Goal: Navigation & Orientation: Find specific page/section

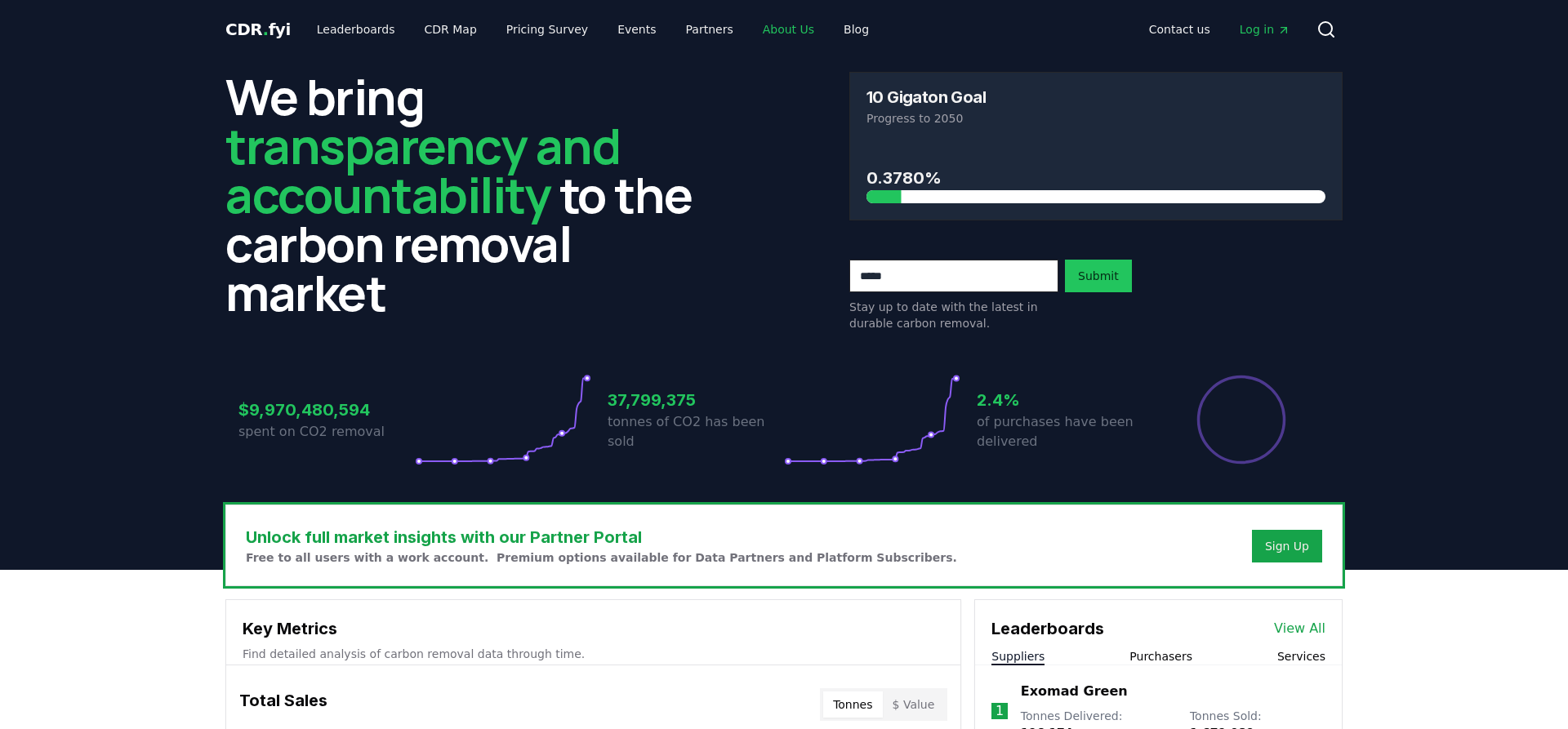
click at [750, 24] on link "About Us" at bounding box center [788, 29] width 77 height 29
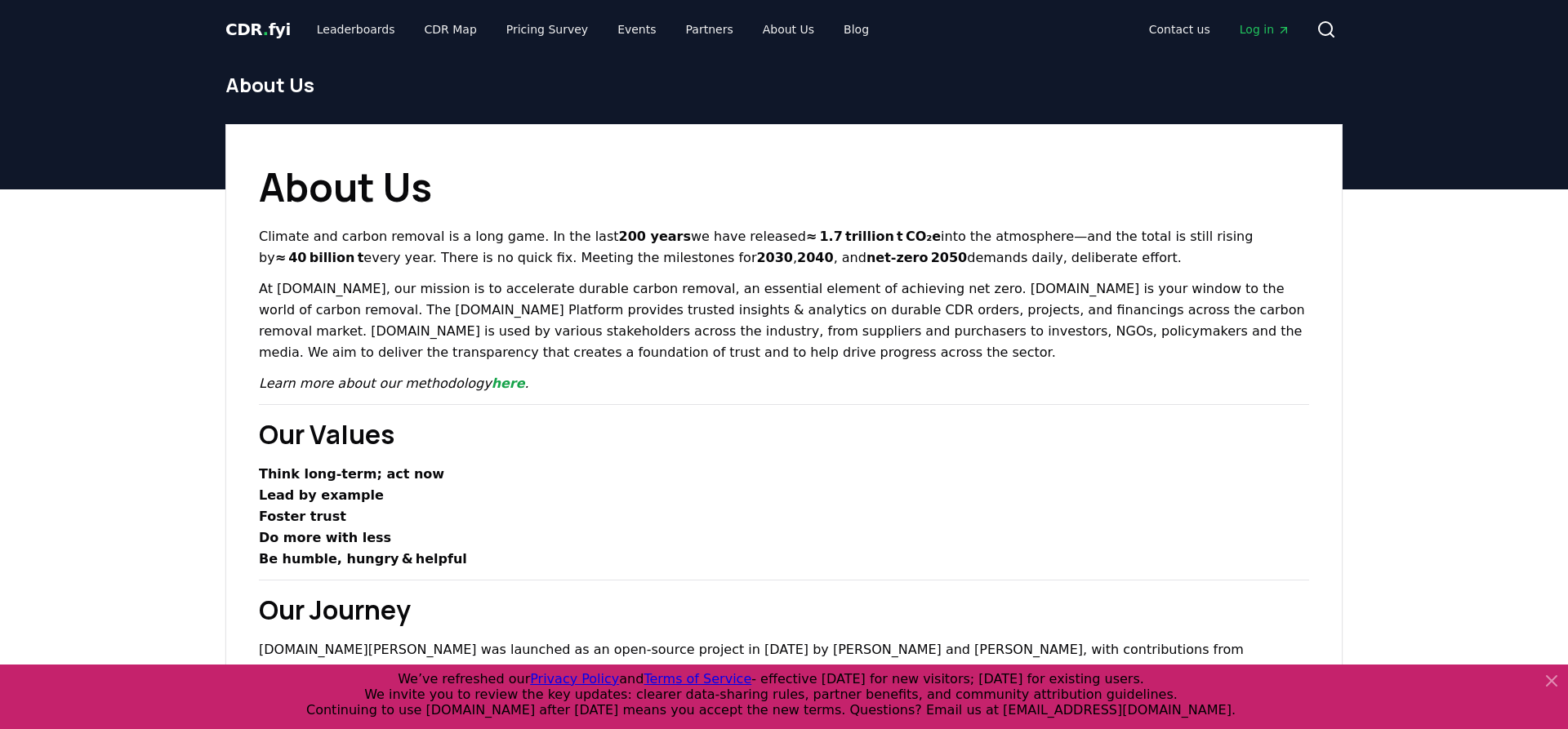
click at [1545, 676] on icon at bounding box center [1552, 681] width 20 height 20
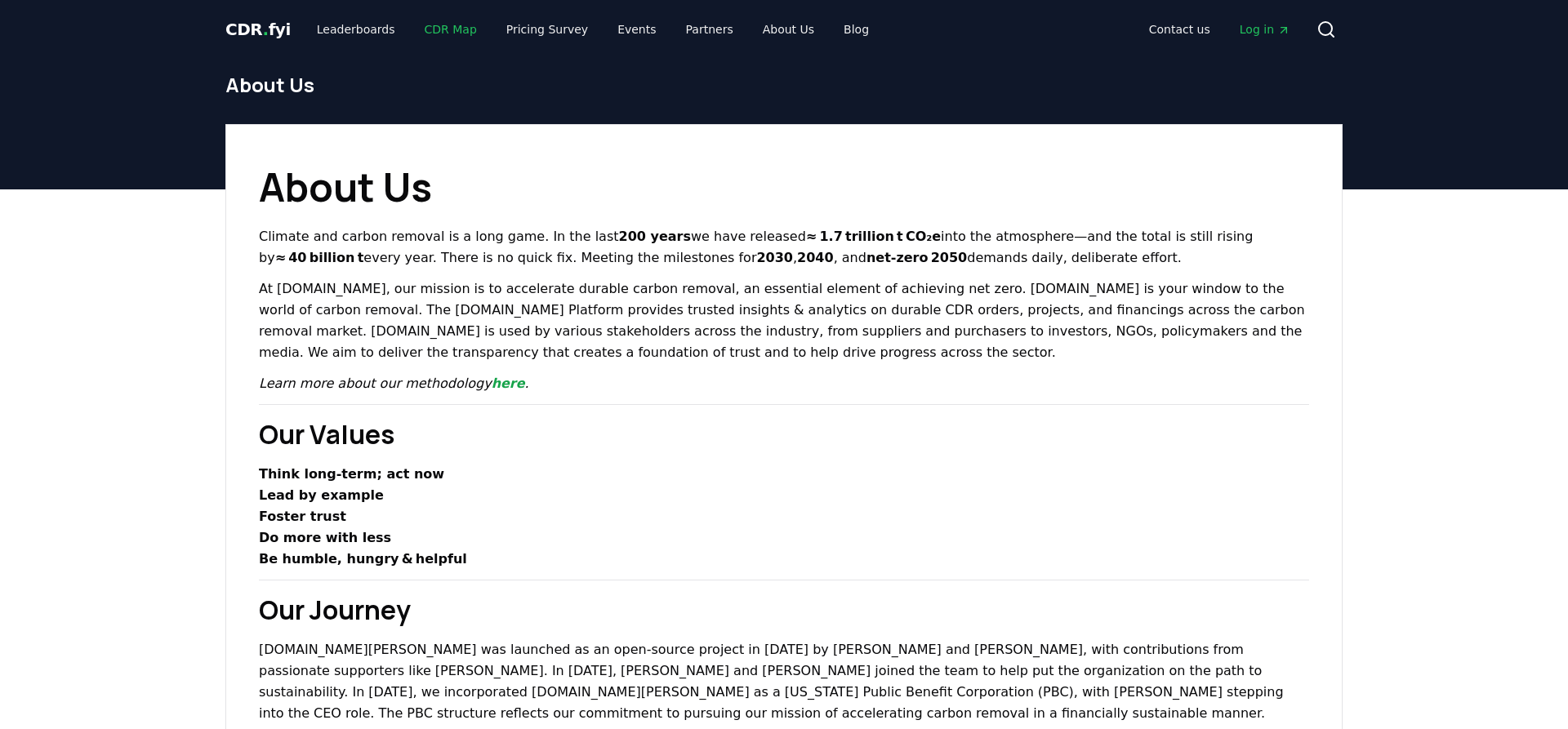
click at [442, 24] on link "CDR Map" at bounding box center [451, 29] width 78 height 29
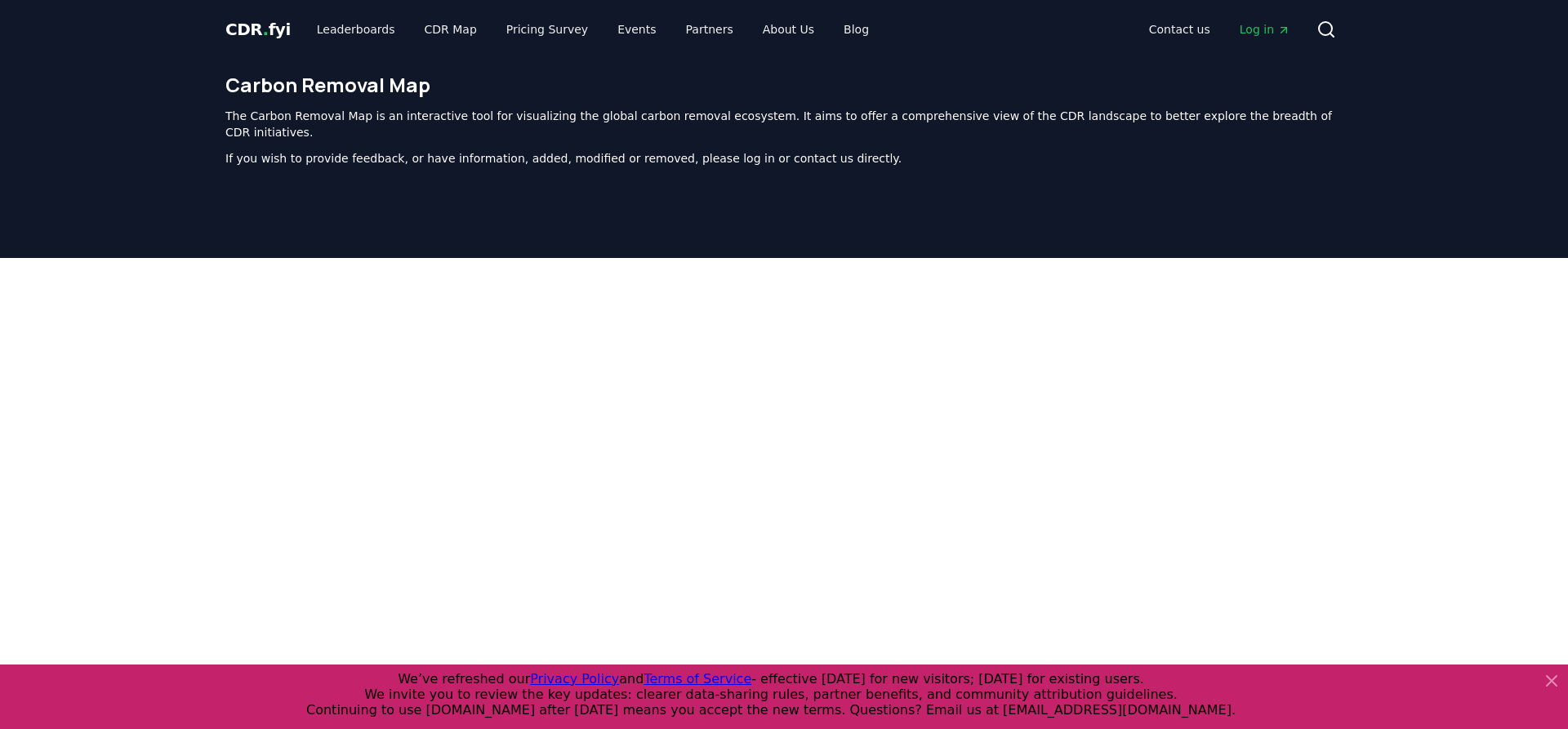
scroll to position [503, 0]
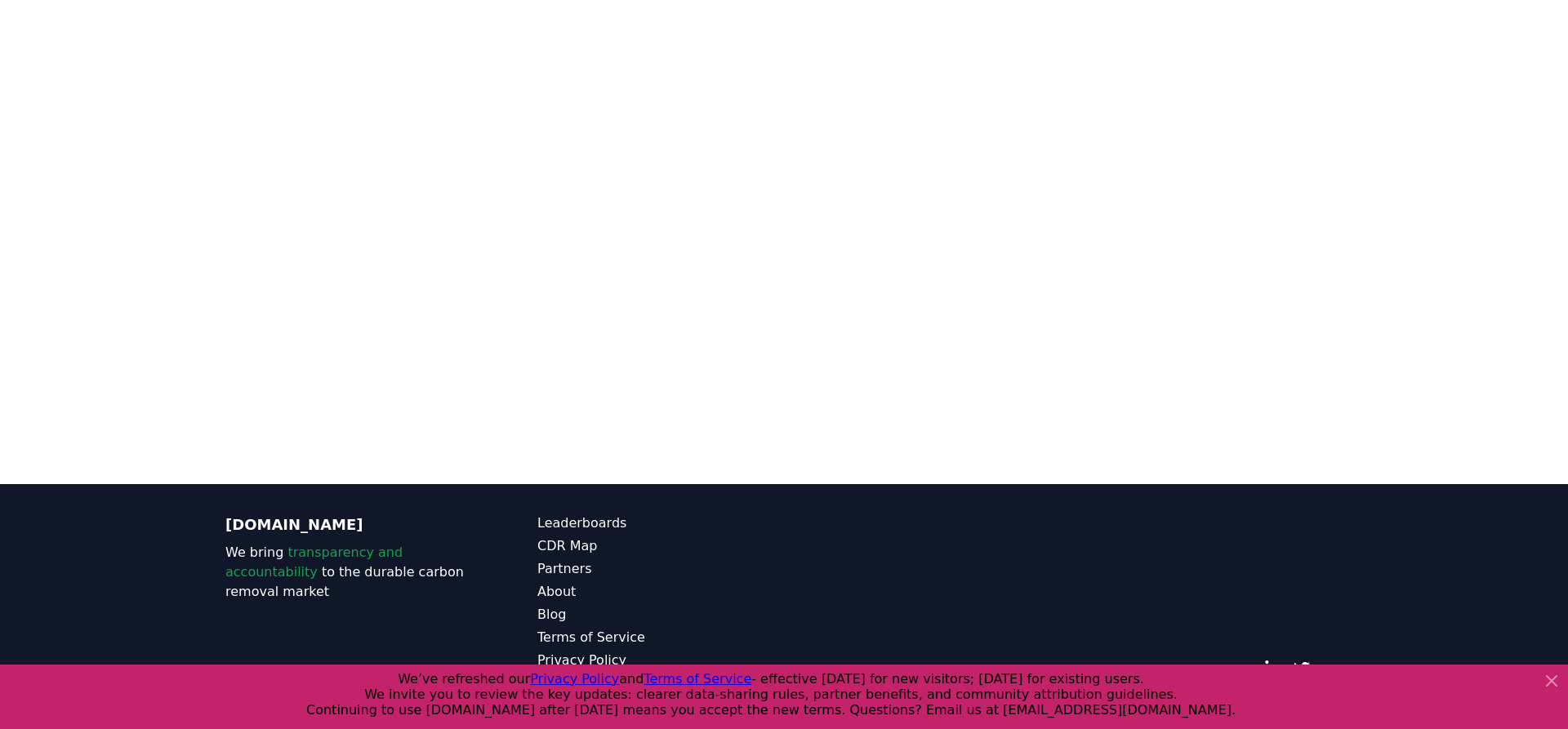
click at [1544, 680] on icon at bounding box center [1552, 681] width 20 height 20
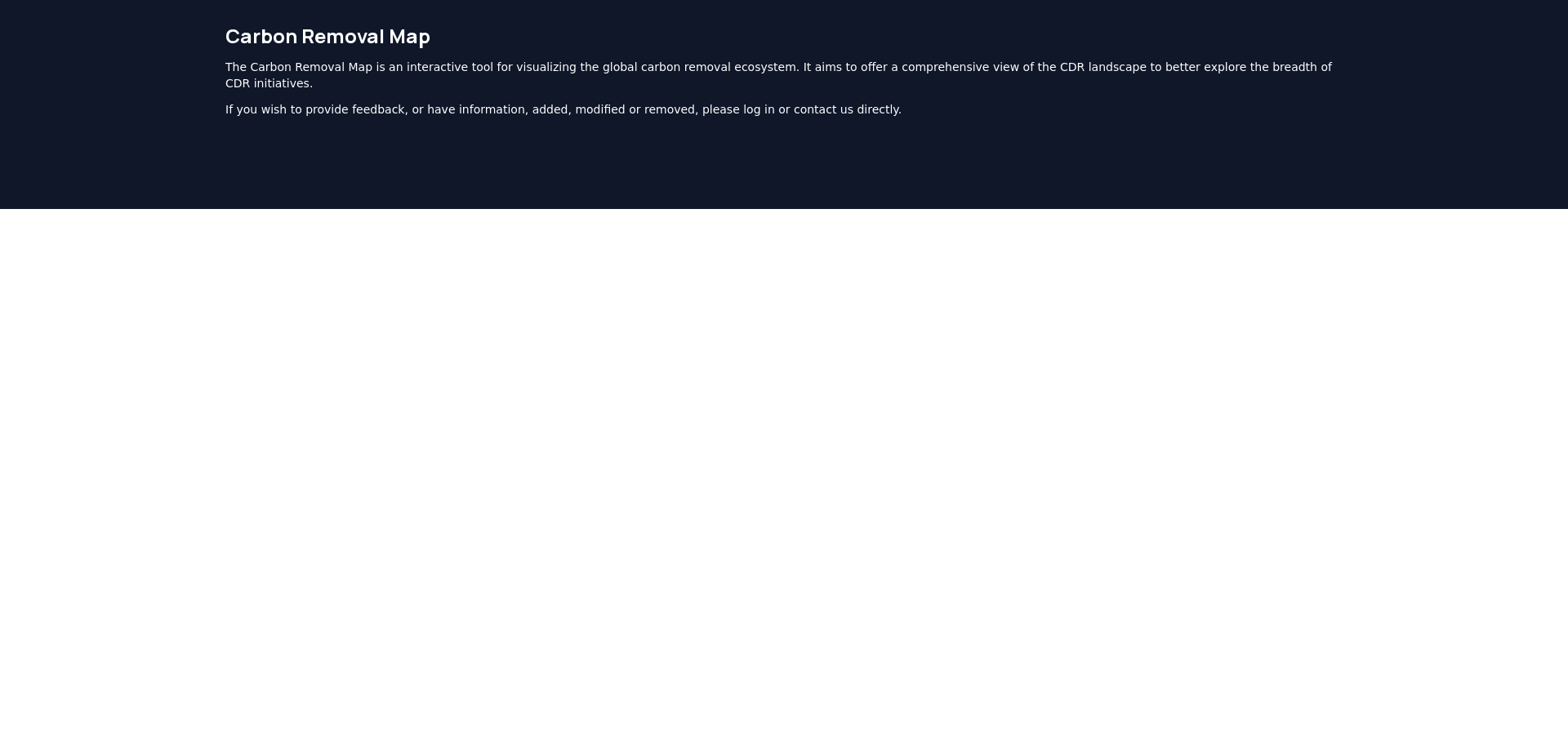
scroll to position [0, 0]
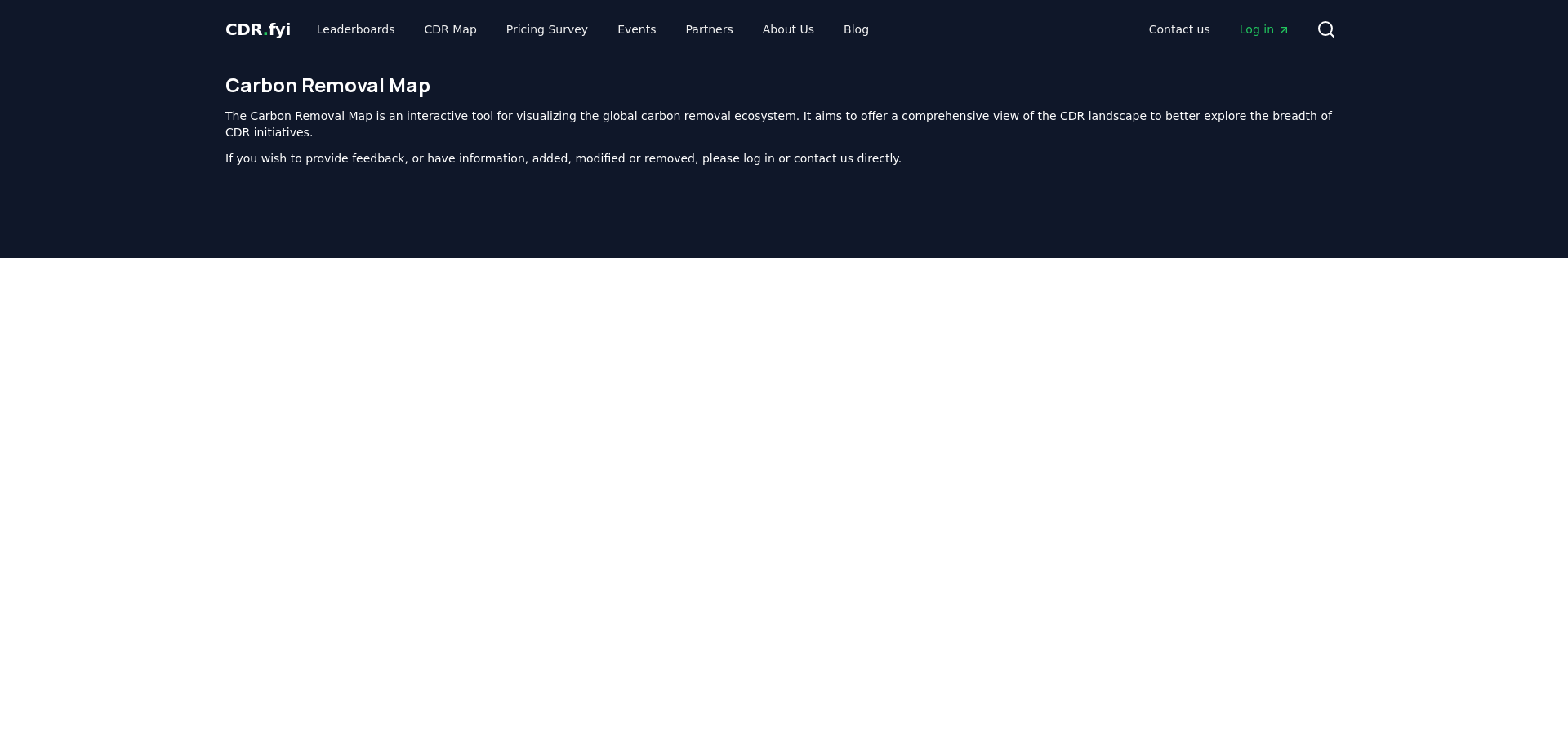
click at [246, 31] on span "CDR . fyi" at bounding box center [258, 29] width 66 height 20
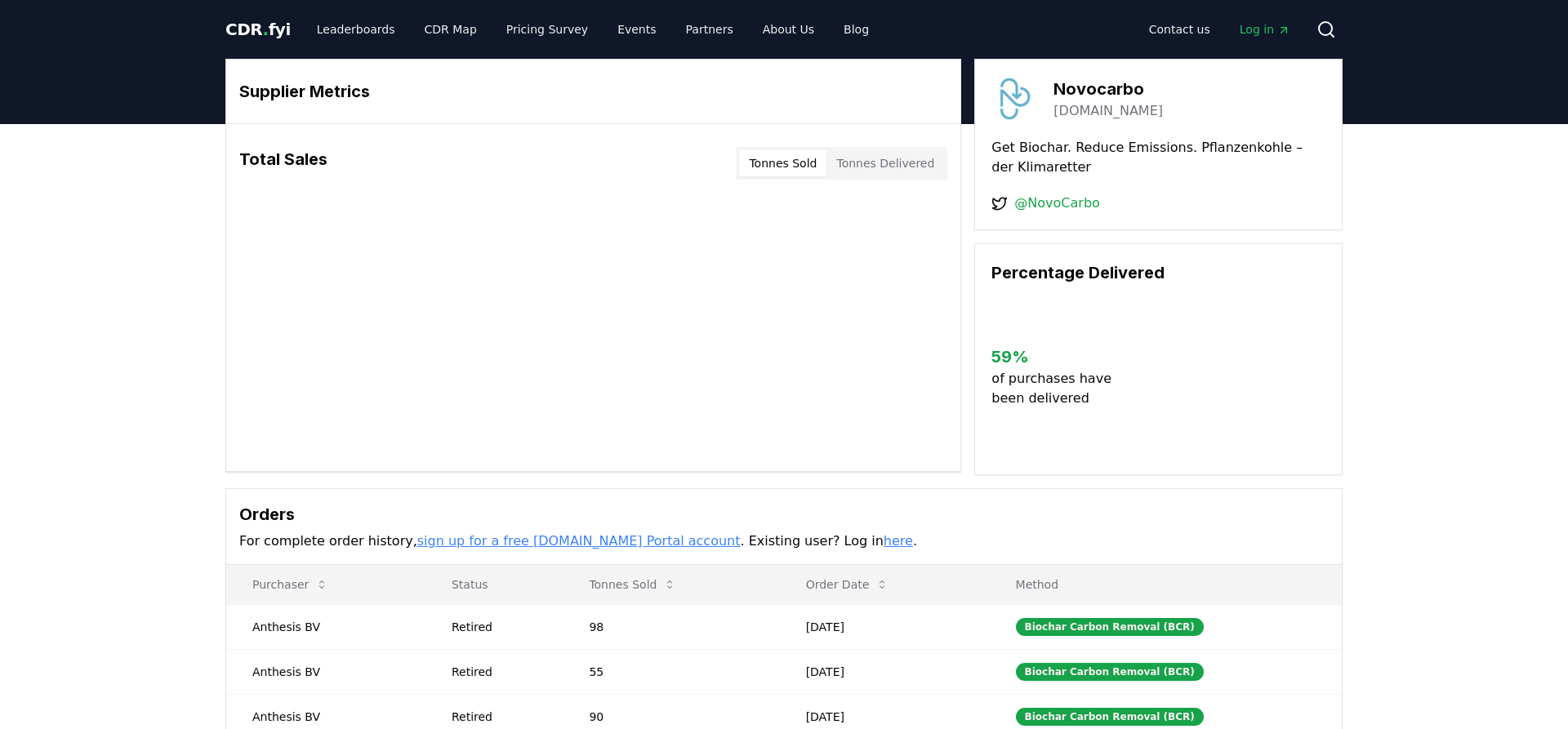
click at [866, 164] on body "CDR . fyi Leaderboards CDR Map Pricing Survey Events Partners About Us Blog Con…" at bounding box center [784, 578] width 1568 height 1157
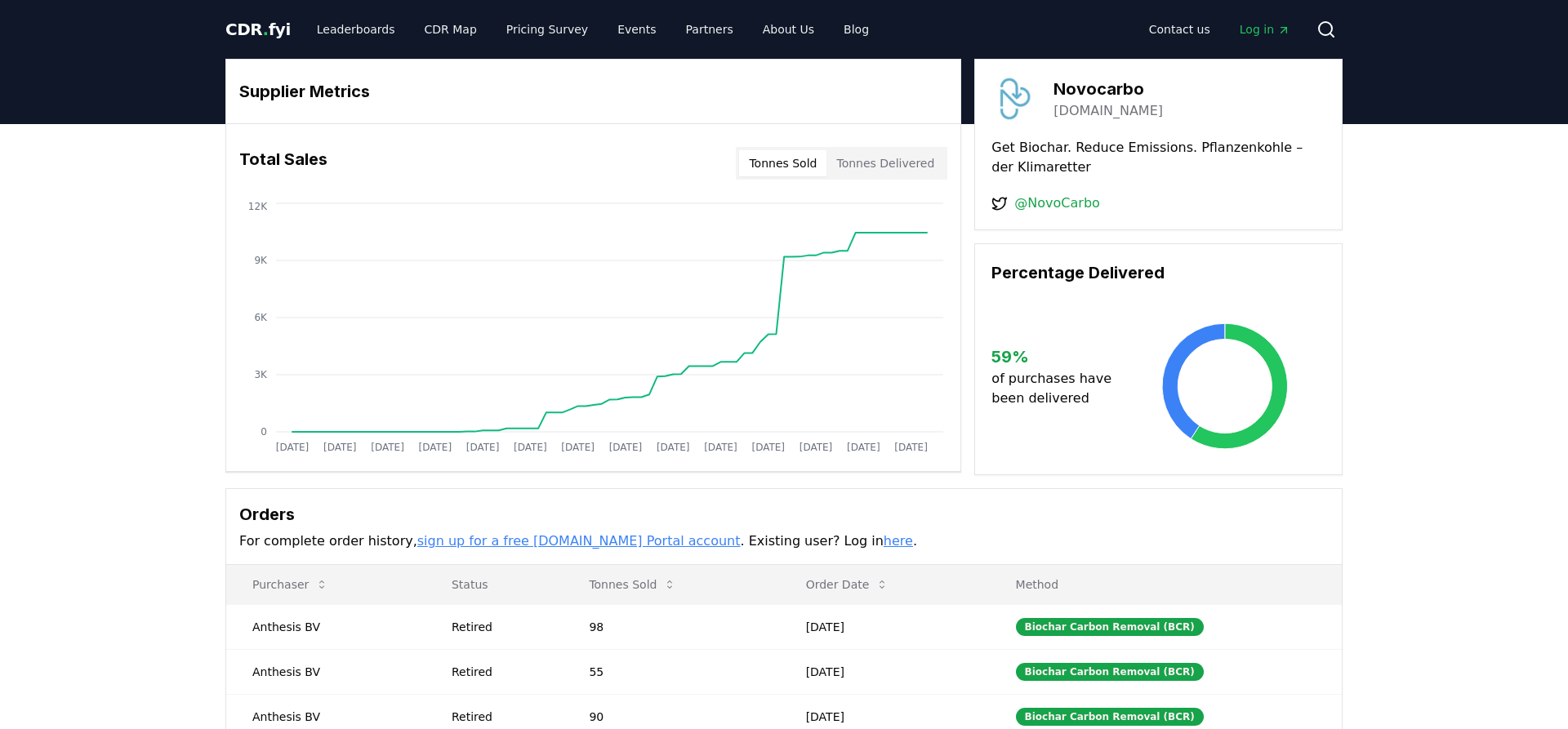
click at [803, 168] on button "Tonnes Sold" at bounding box center [782, 163] width 87 height 26
click at [875, 166] on button "Tonnes Delivered" at bounding box center [886, 163] width 118 height 26
click at [804, 165] on button "Tonnes Sold" at bounding box center [782, 163] width 87 height 26
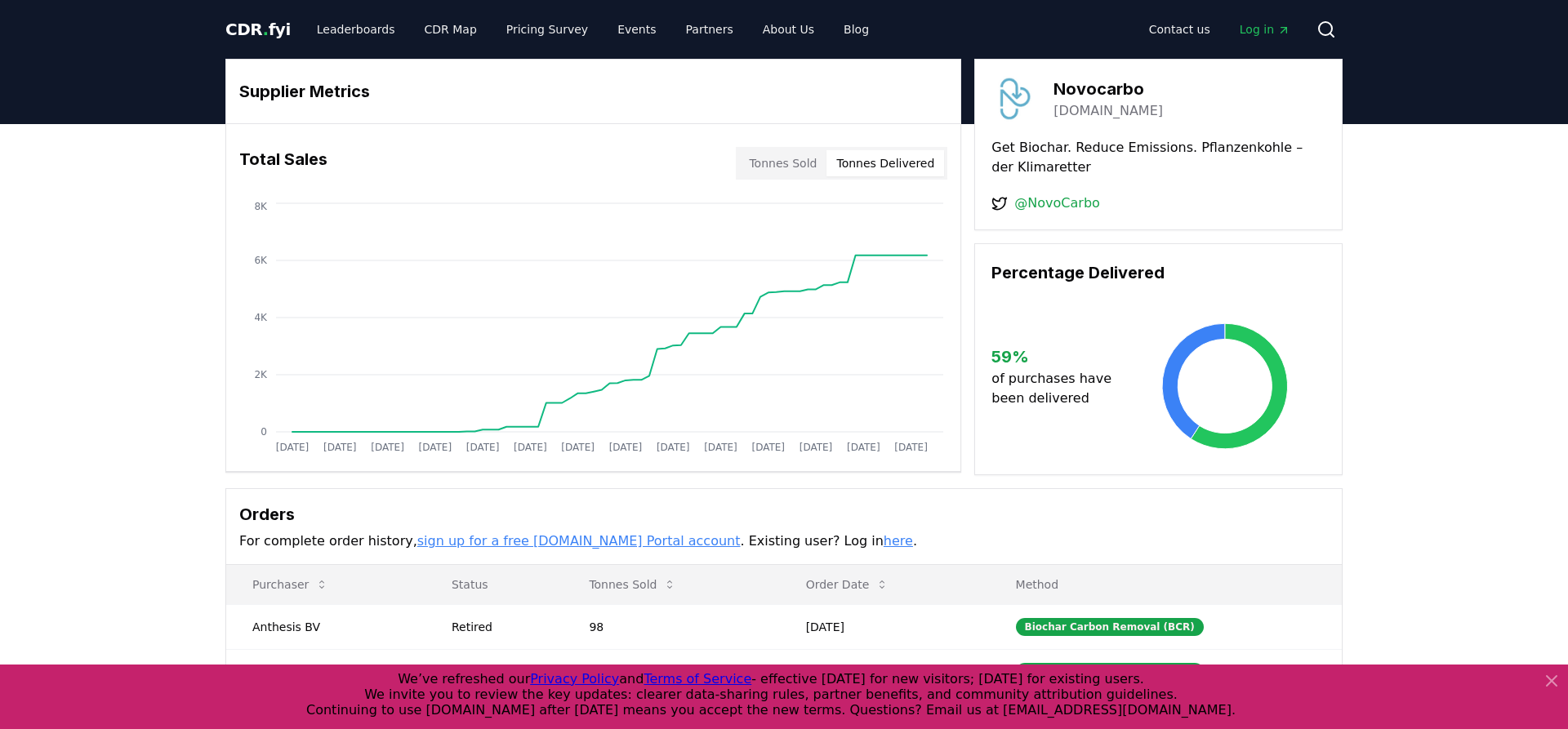
click at [887, 160] on button "Tonnes Delivered" at bounding box center [886, 163] width 118 height 26
click at [807, 169] on button "Tonnes Sold" at bounding box center [782, 163] width 87 height 26
